Goal: Information Seeking & Learning: Learn about a topic

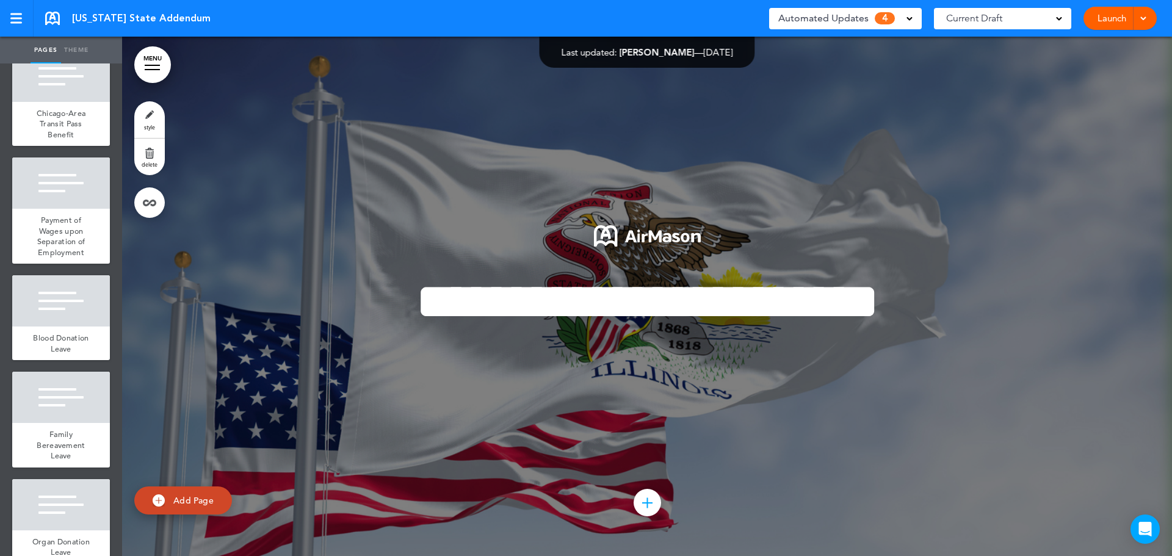
scroll to position [2015, 0]
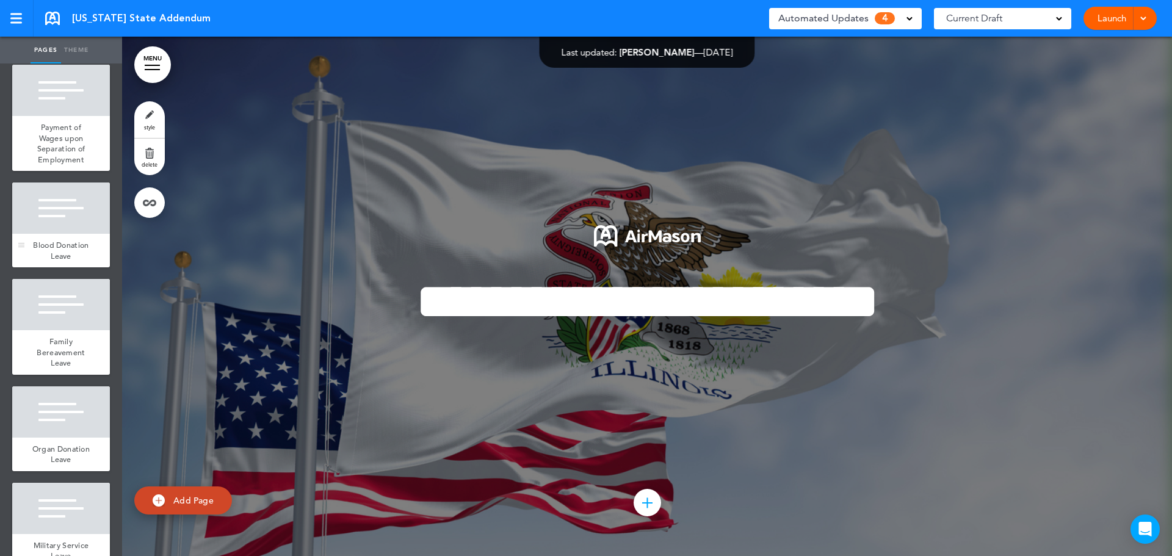
click at [70, 267] on div "Blood Donation Leave" at bounding box center [61, 251] width 98 height 34
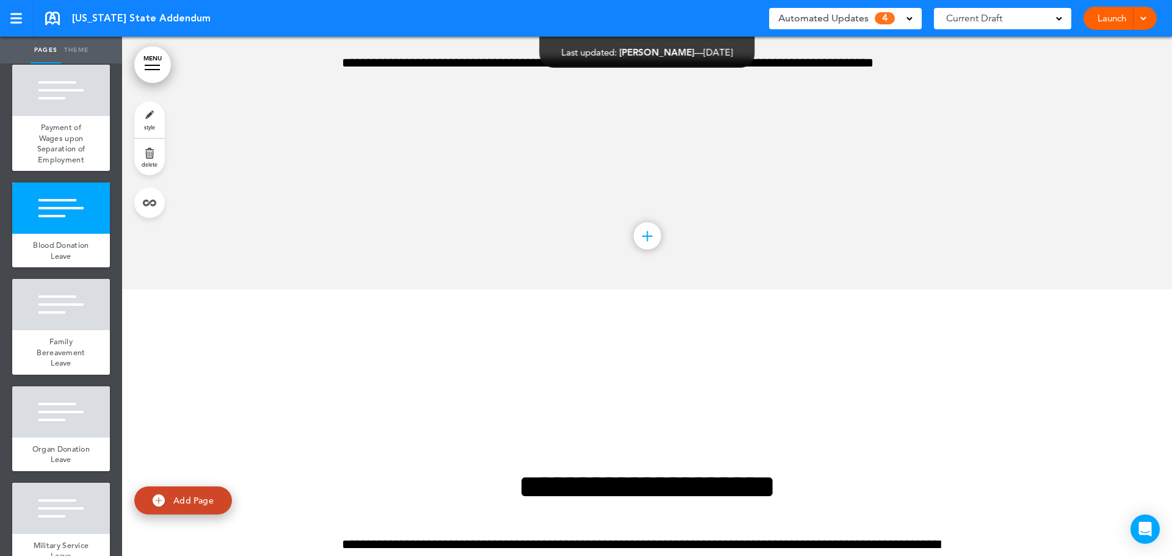
scroll to position [18135, 0]
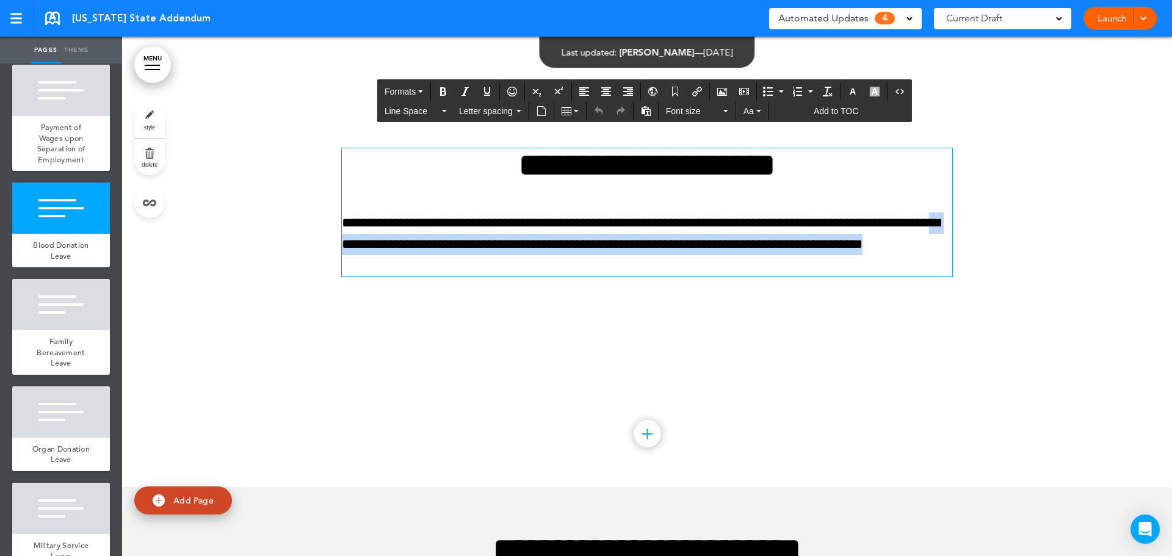
drag, startPoint x: 427, startPoint y: 312, endPoint x: 579, endPoint y: 340, distance: 153.9
click at [579, 277] on p "**********" at bounding box center [647, 244] width 611 height 65
copy p "**********"
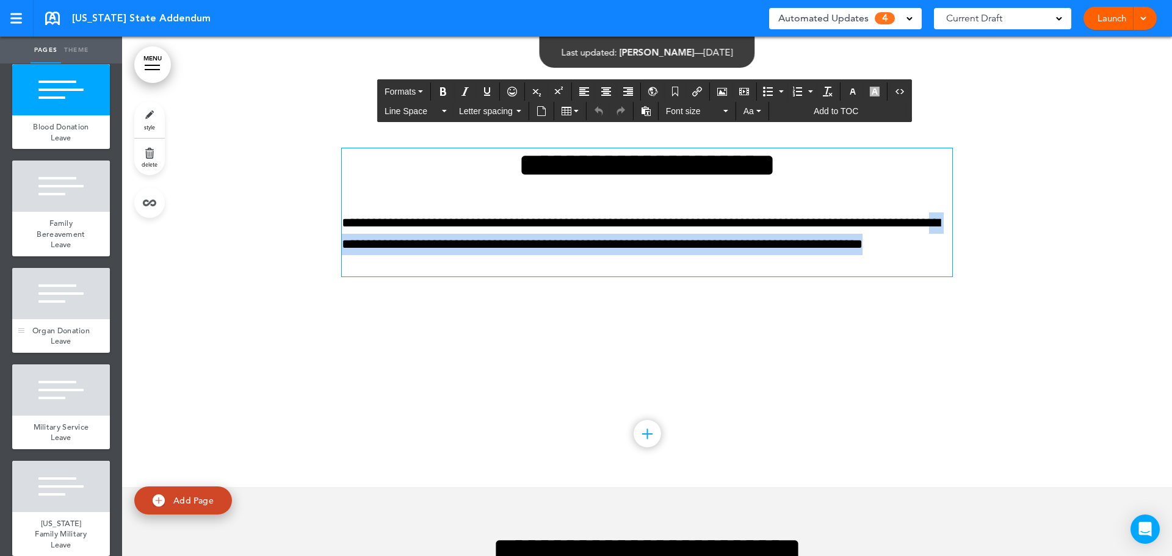
scroll to position [2137, 0]
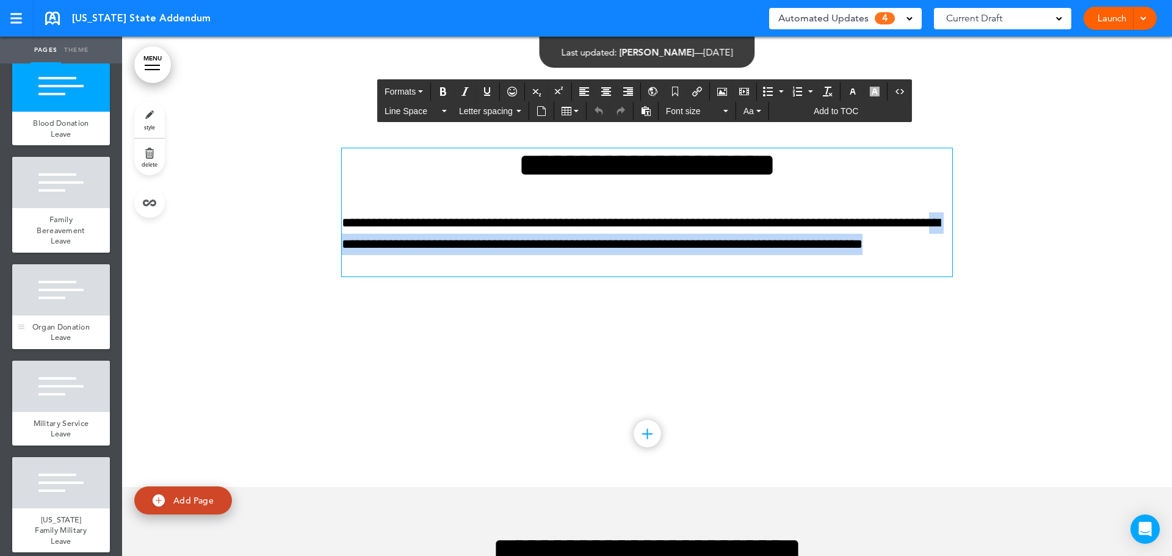
click at [78, 349] on div "Organ Donation Leave" at bounding box center [61, 333] width 98 height 34
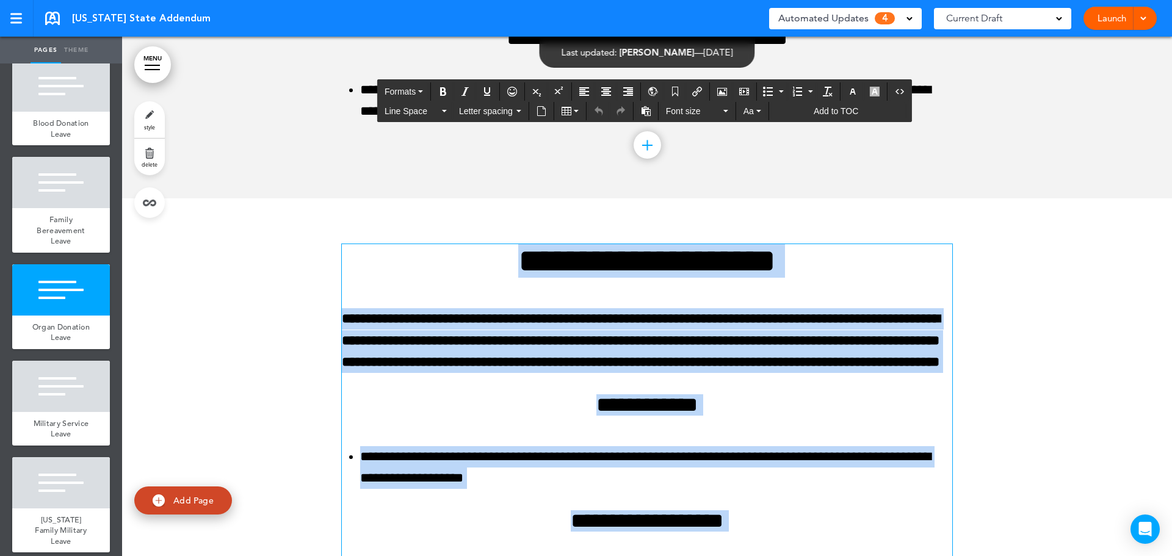
scroll to position [20114, 0]
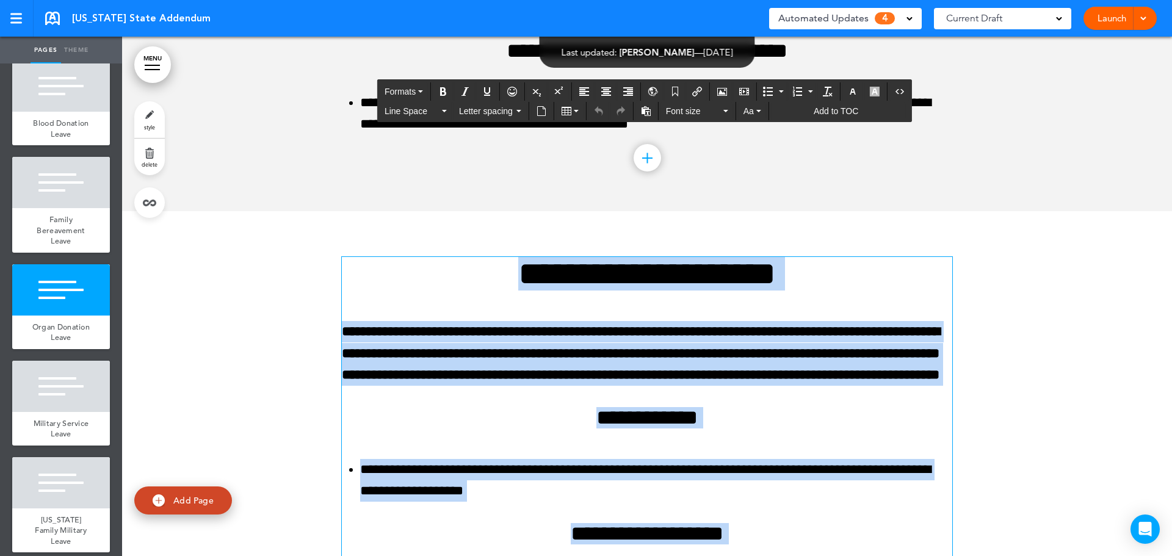
drag, startPoint x: 583, startPoint y: 214, endPoint x: 474, endPoint y: 344, distance: 170.4
copy div "**********"
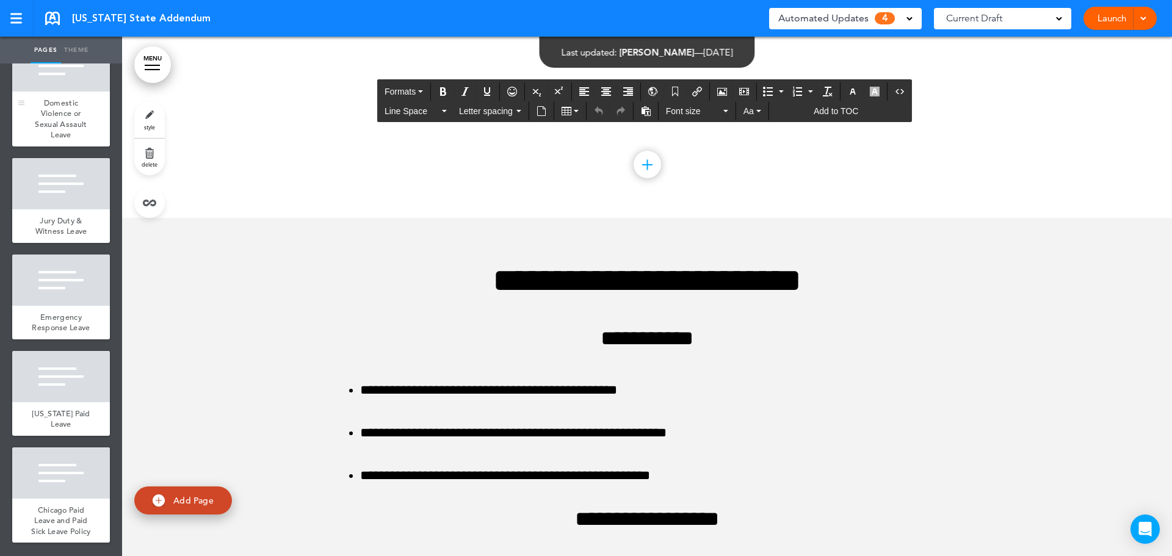
scroll to position [3047, 0]
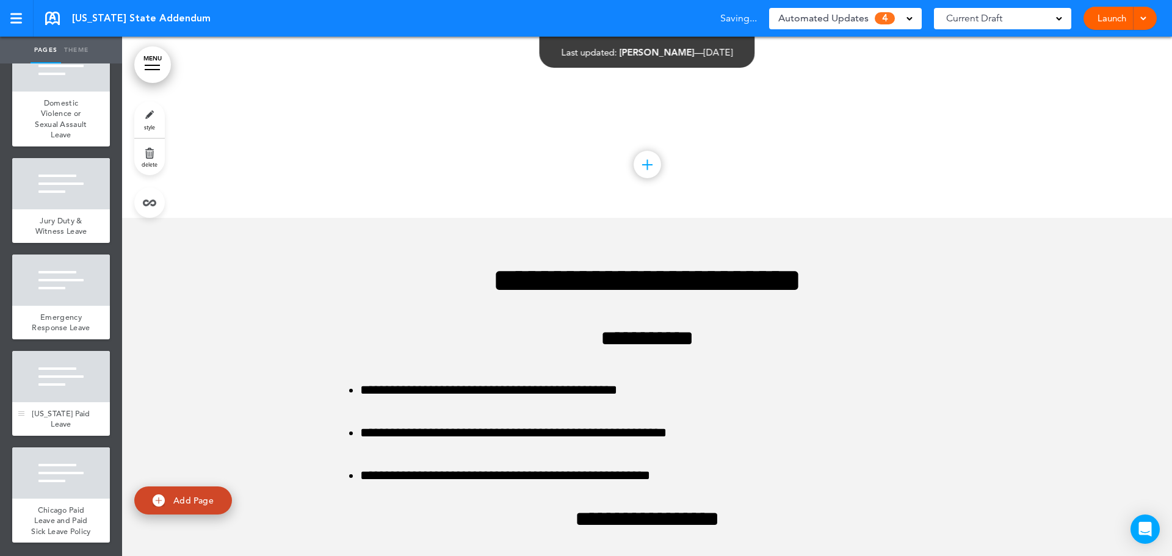
click at [64, 363] on div at bounding box center [61, 376] width 98 height 51
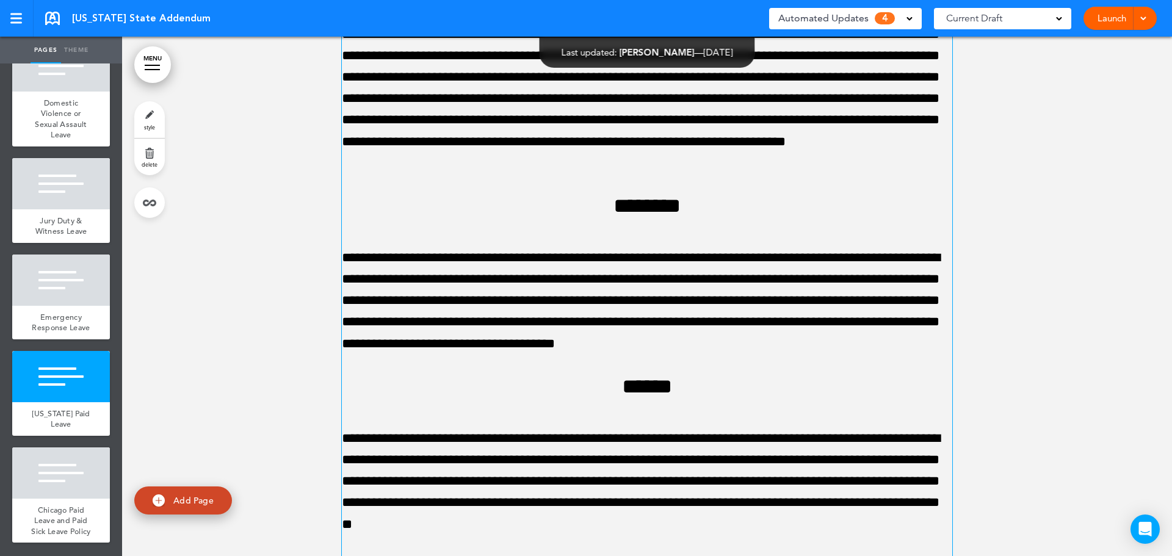
scroll to position [27401, 0]
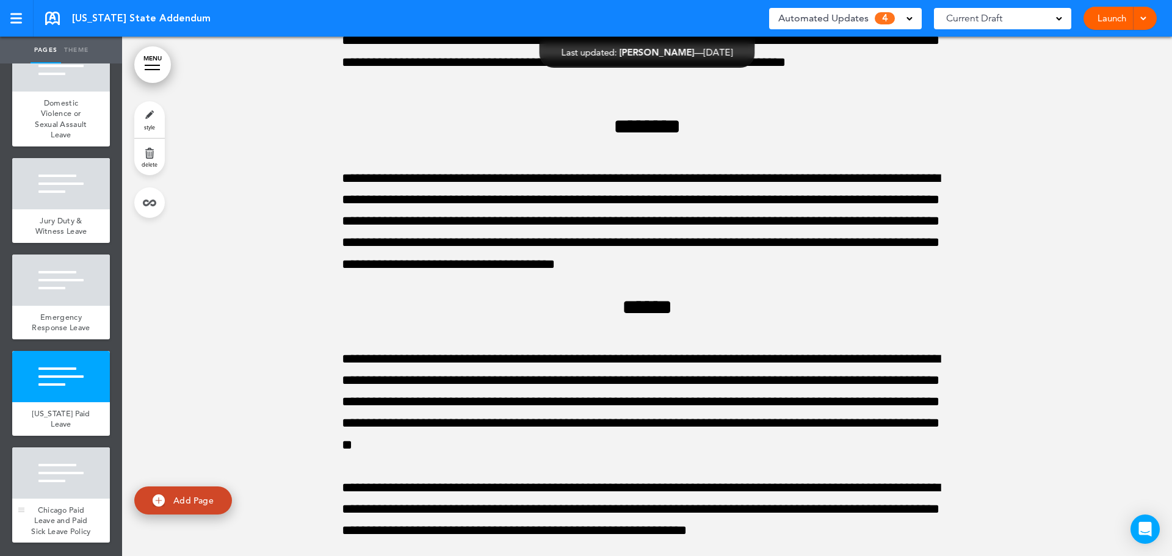
click at [54, 481] on div at bounding box center [61, 473] width 98 height 51
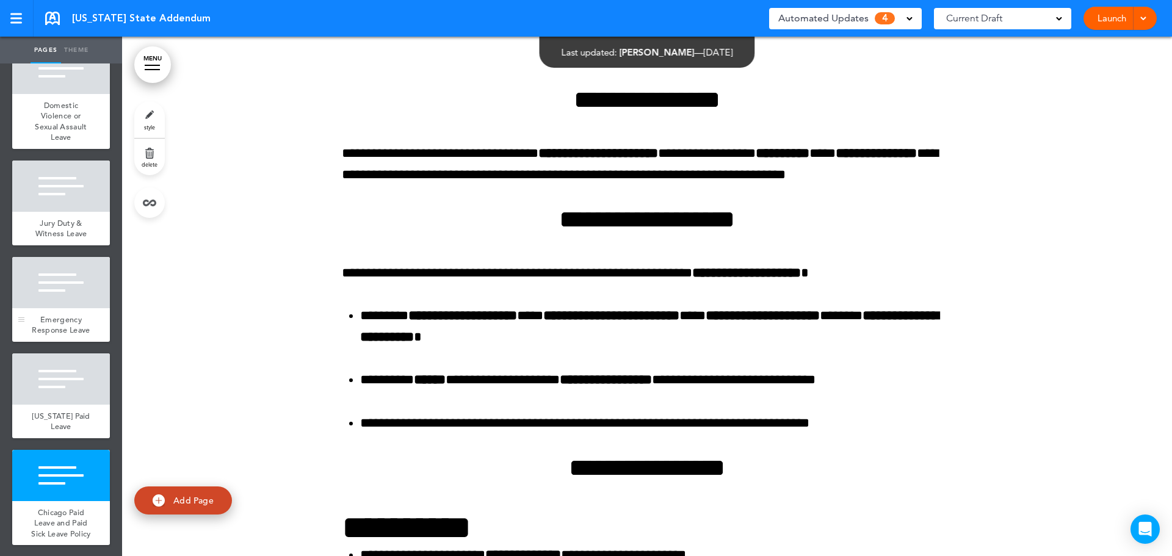
scroll to position [2925, 0]
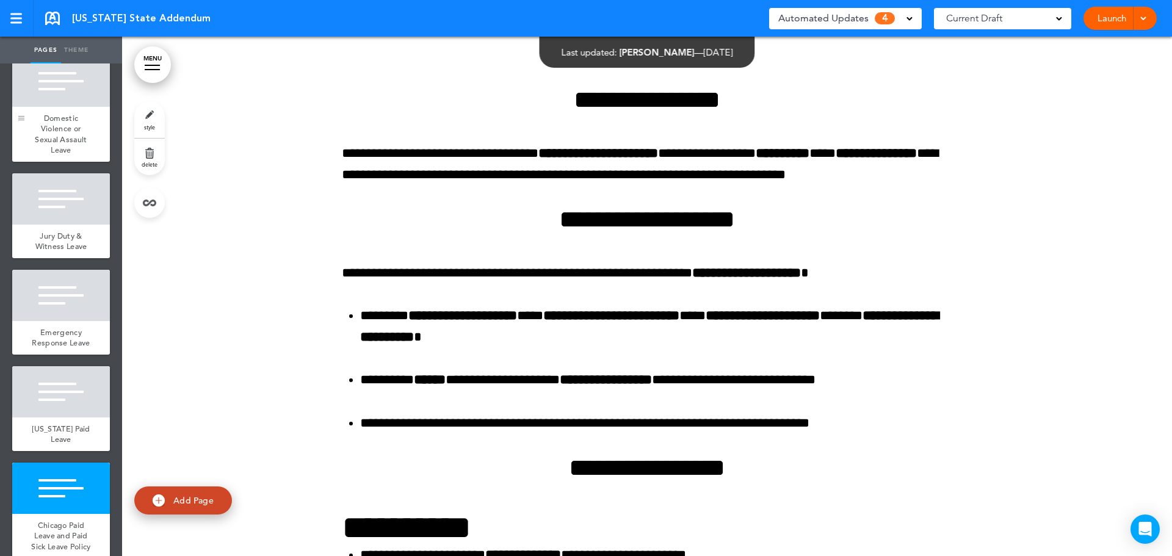
click at [28, 162] on div at bounding box center [21, 109] width 18 height 106
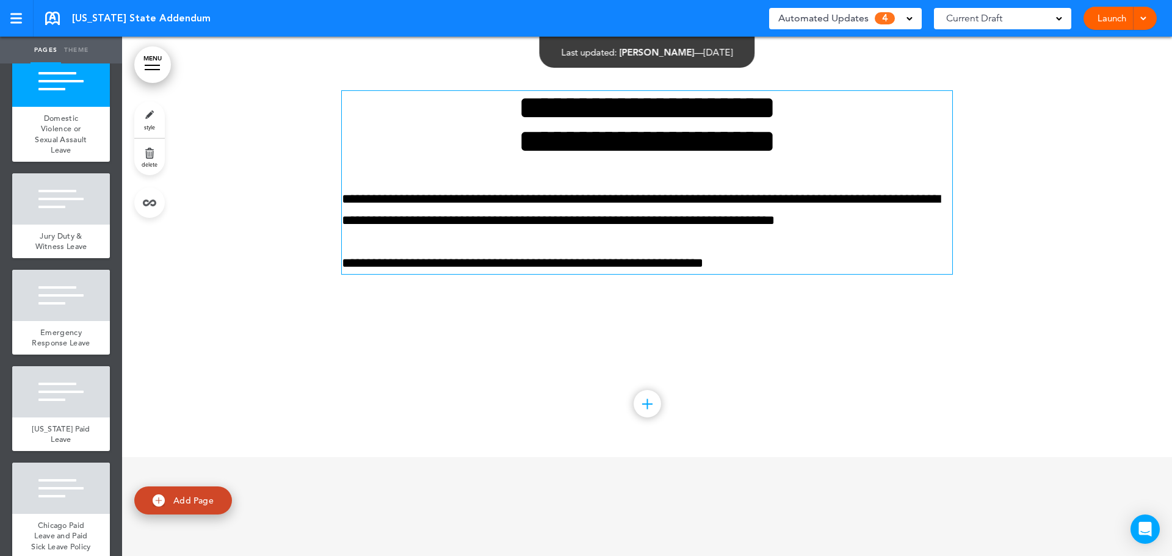
scroll to position [25720, 0]
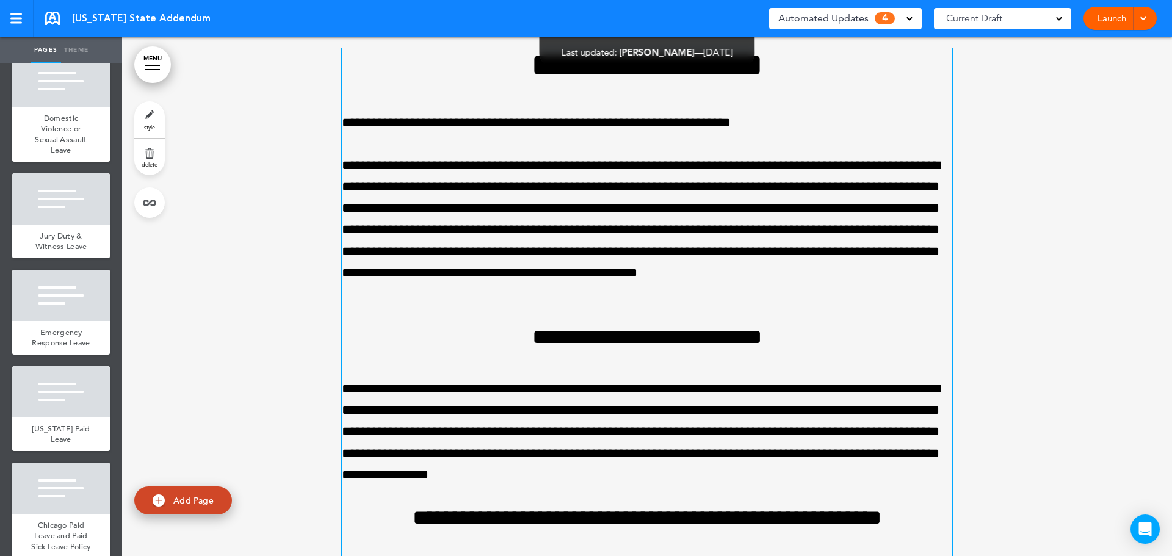
scroll to position [23655, 0]
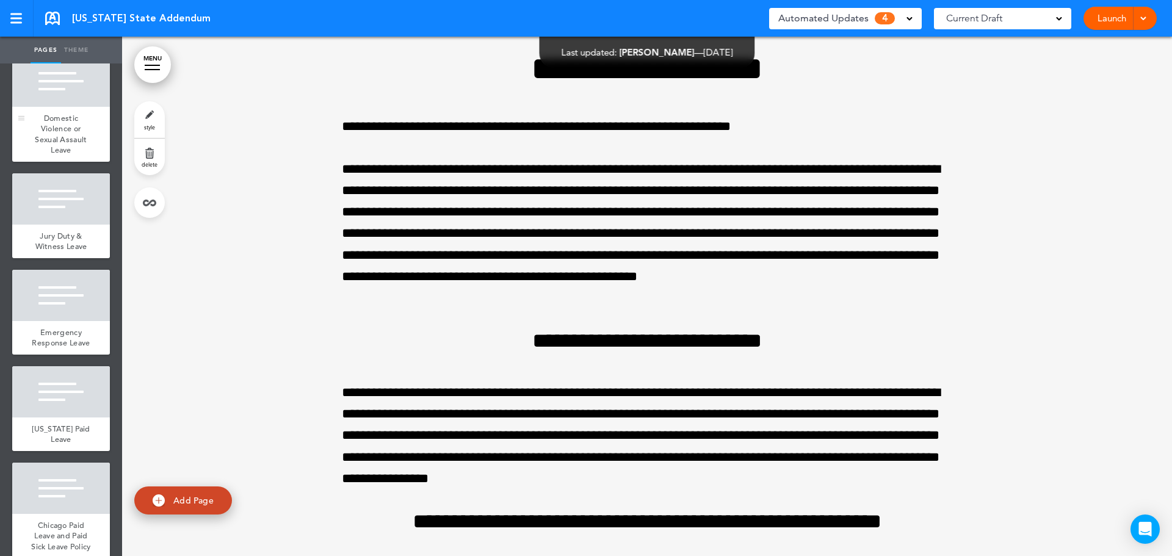
click at [76, 162] on div "Domestic Violence or Sexual Assault Leave" at bounding box center [61, 134] width 98 height 55
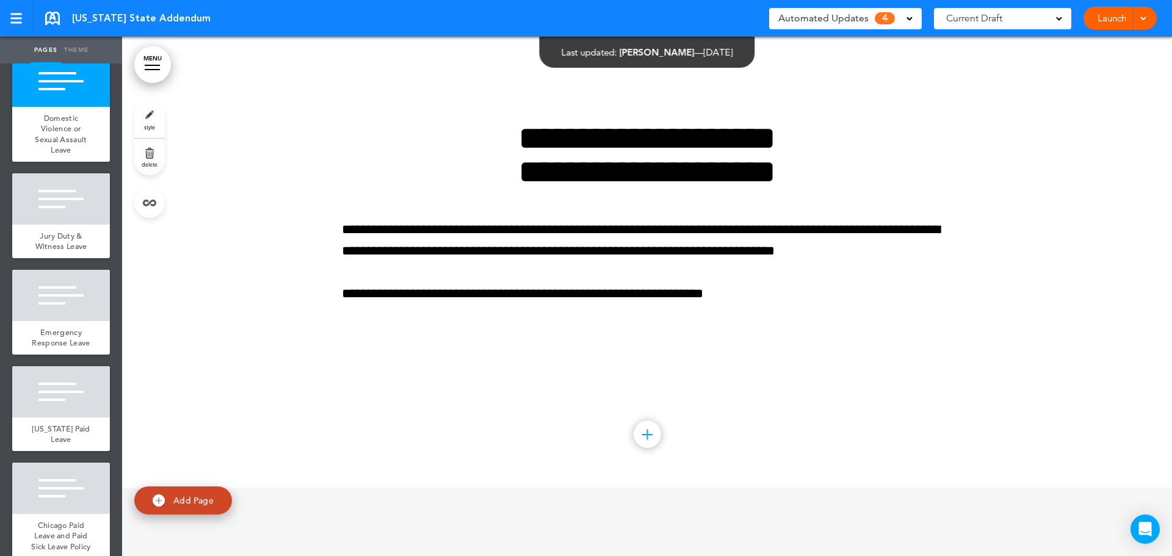
scroll to position [25720, 0]
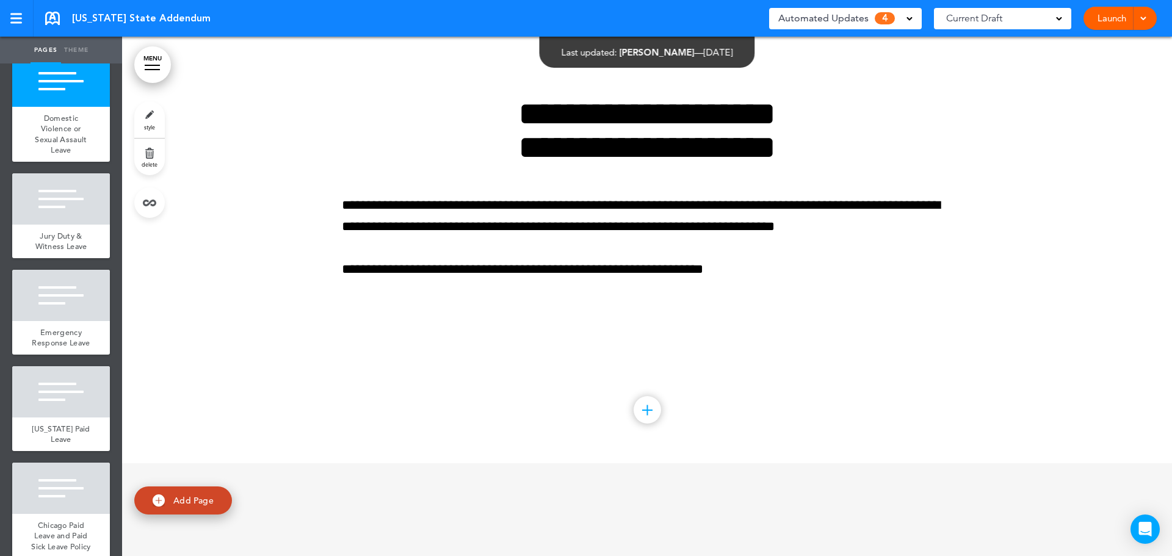
click at [59, 38] on span "Crime Victim Leave" at bounding box center [61, 26] width 48 height 21
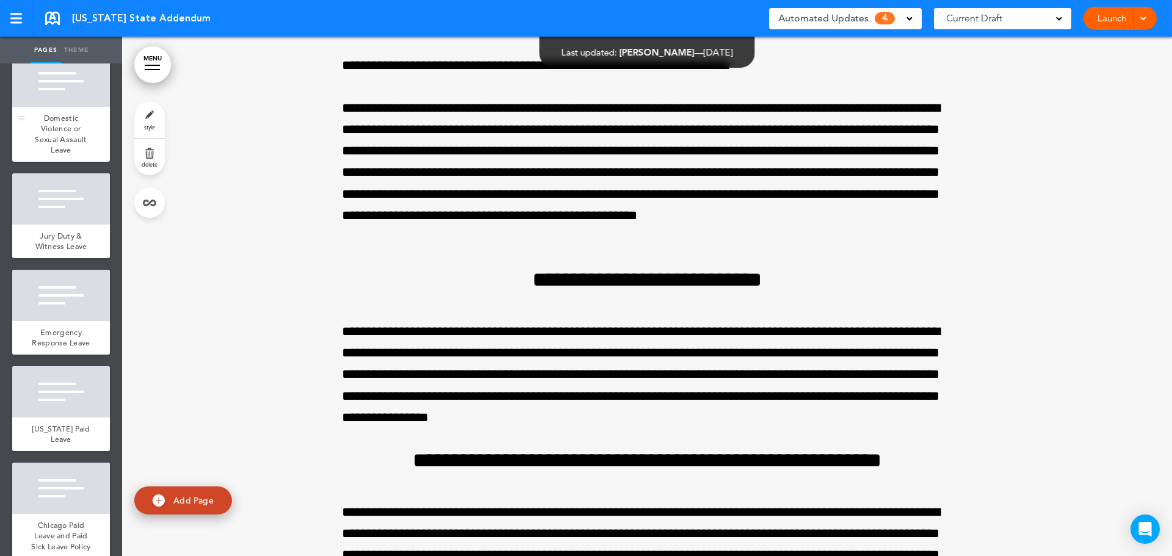
click at [51, 162] on div "Domestic Violence or Sexual Assault Leave" at bounding box center [61, 134] width 98 height 55
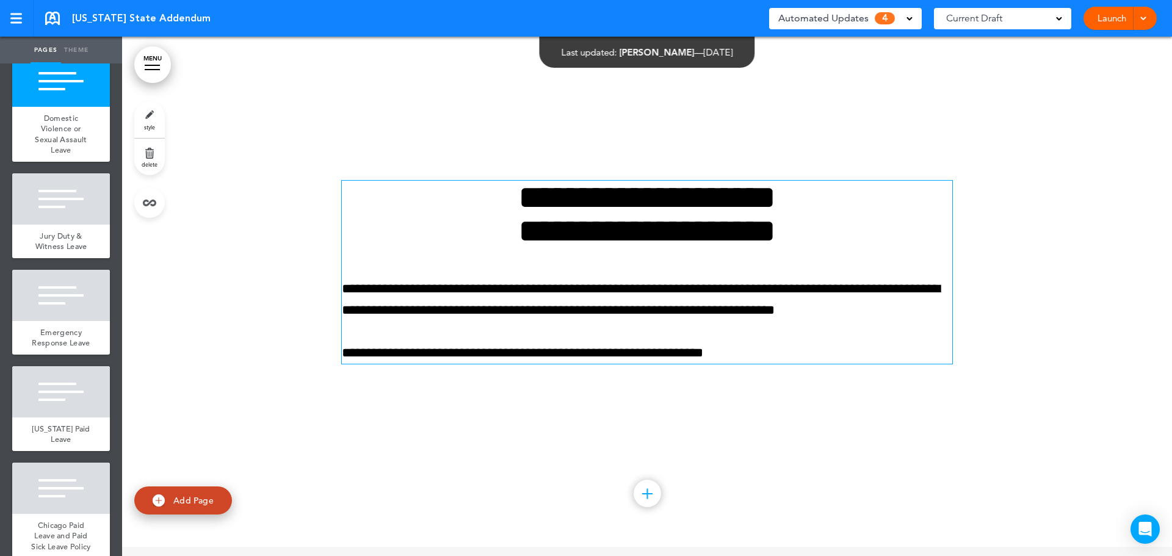
scroll to position [25720, 0]
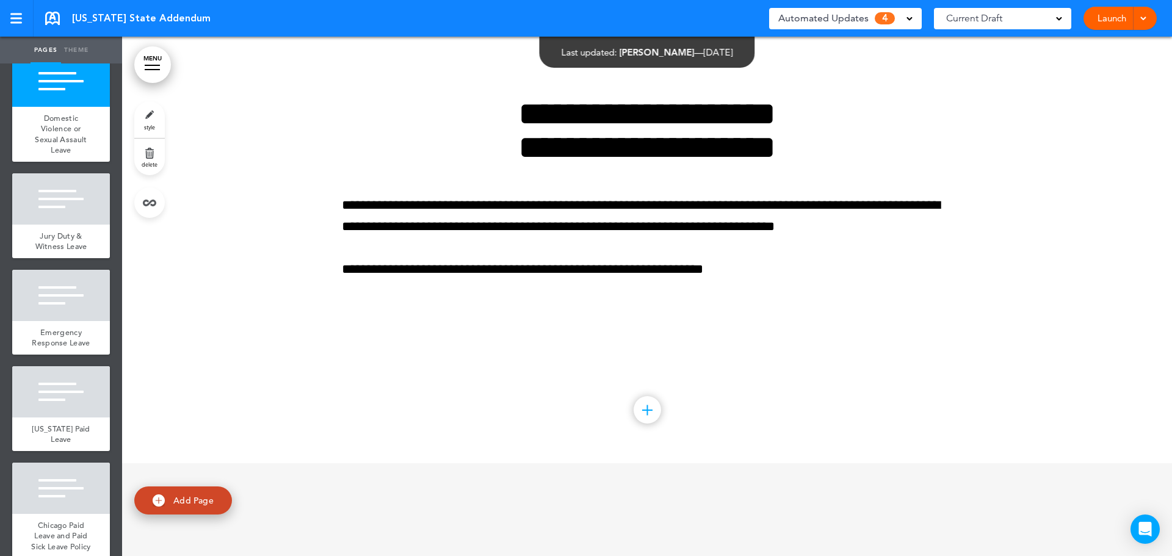
click at [71, 38] on span "Crime Victim Leave" at bounding box center [61, 26] width 48 height 21
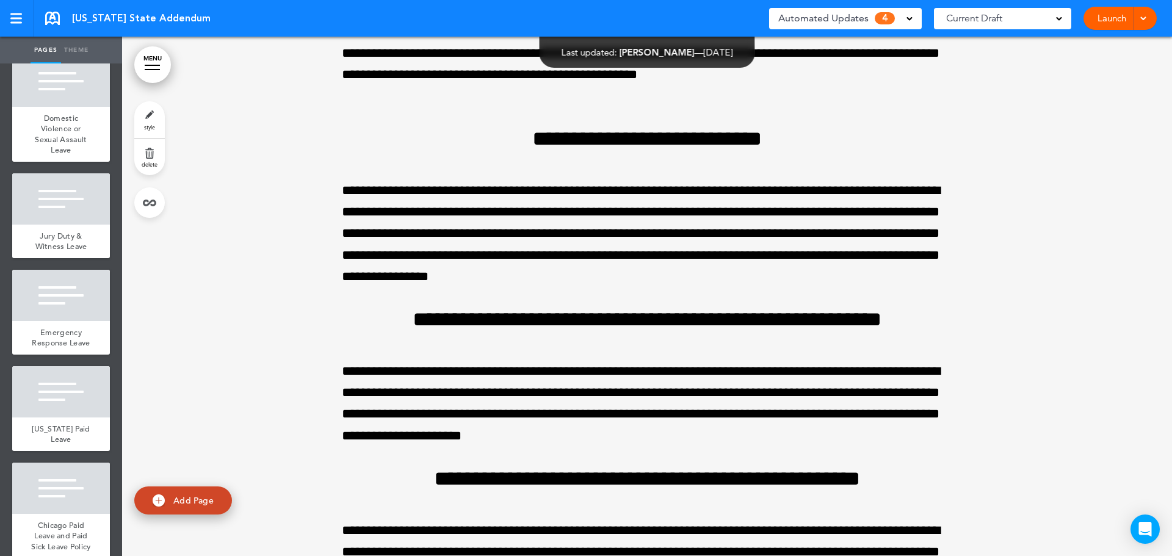
scroll to position [23716, 0]
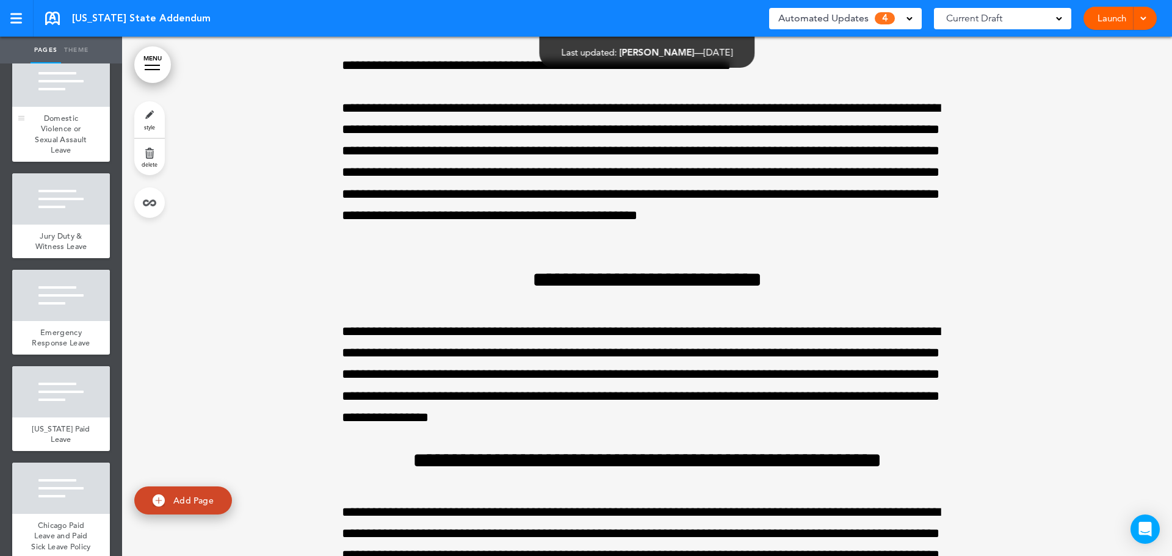
click at [67, 107] on div at bounding box center [61, 81] width 98 height 51
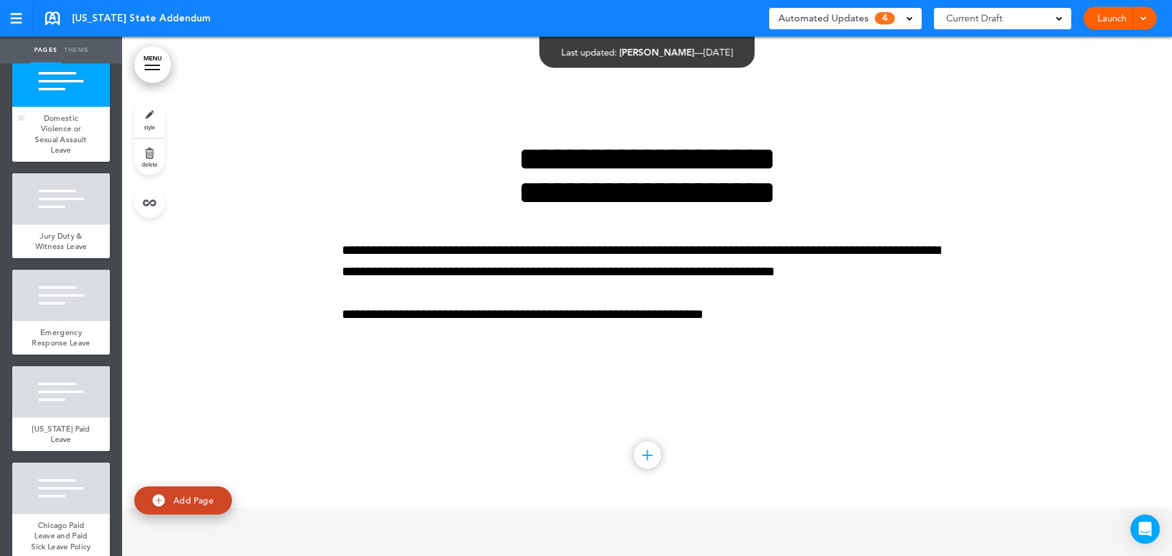
scroll to position [25720, 0]
